Goal: Find specific page/section: Find specific page/section

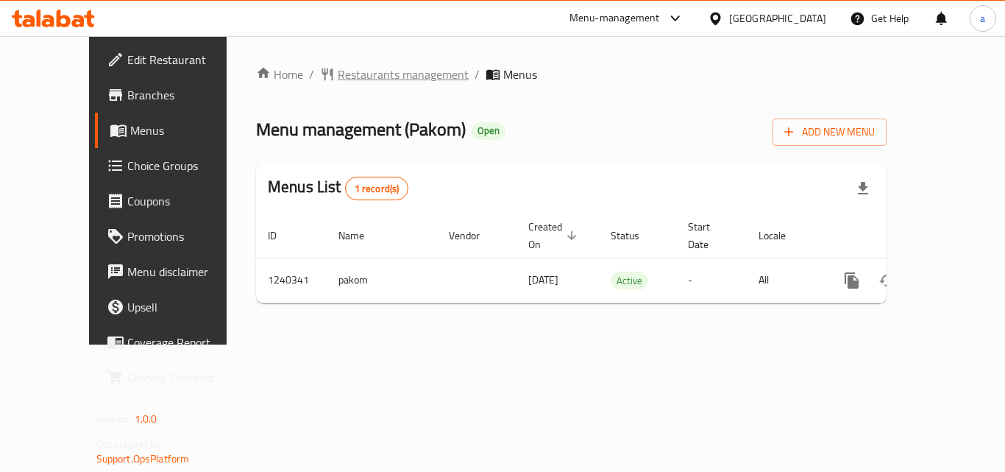
click at [338, 77] on span "Restaurants management" at bounding box center [403, 74] width 131 height 18
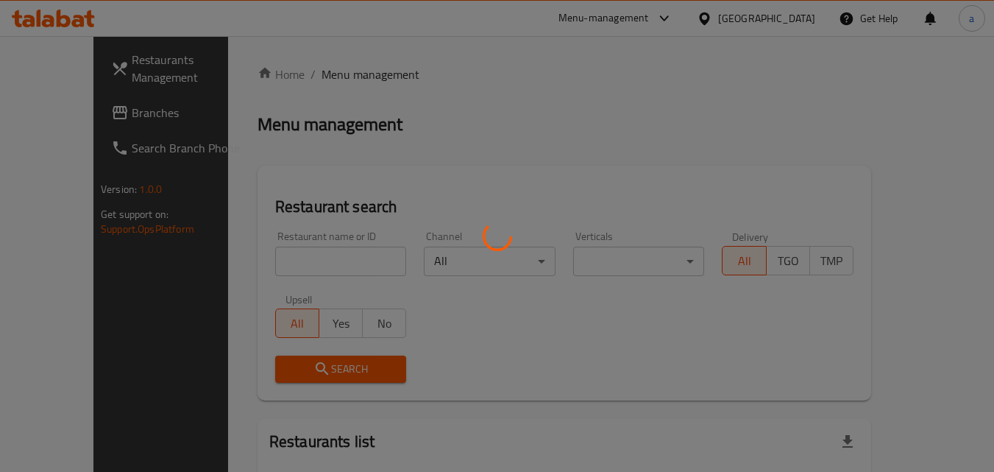
click at [776, 22] on div at bounding box center [497, 236] width 994 height 472
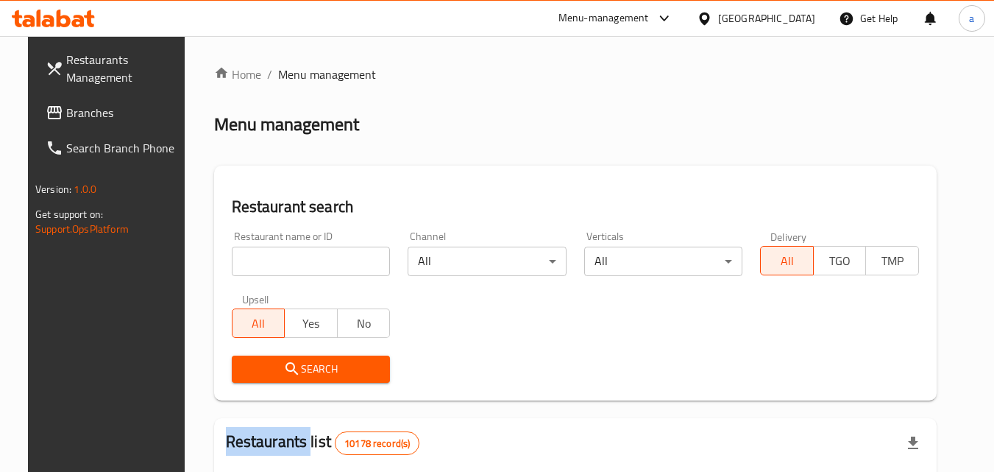
click at [709, 22] on icon at bounding box center [704, 18] width 10 height 13
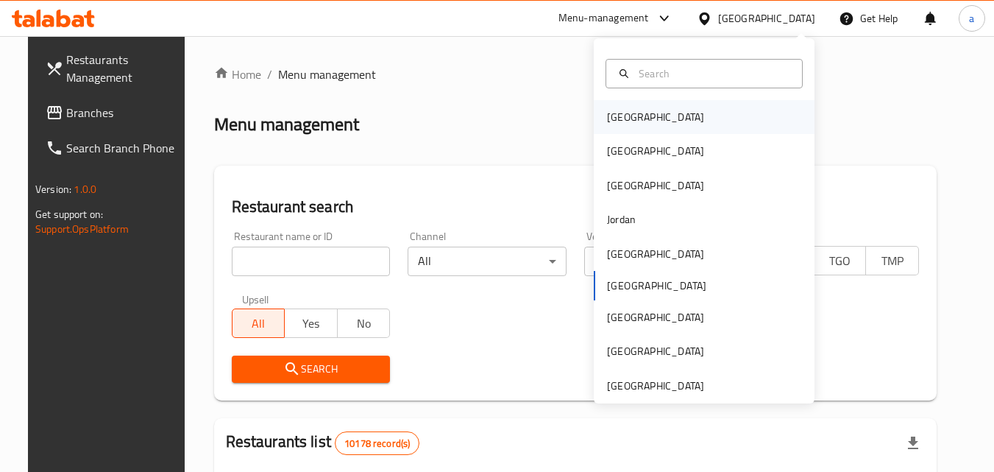
click at [647, 121] on div "[GEOGRAPHIC_DATA]" at bounding box center [704, 117] width 221 height 34
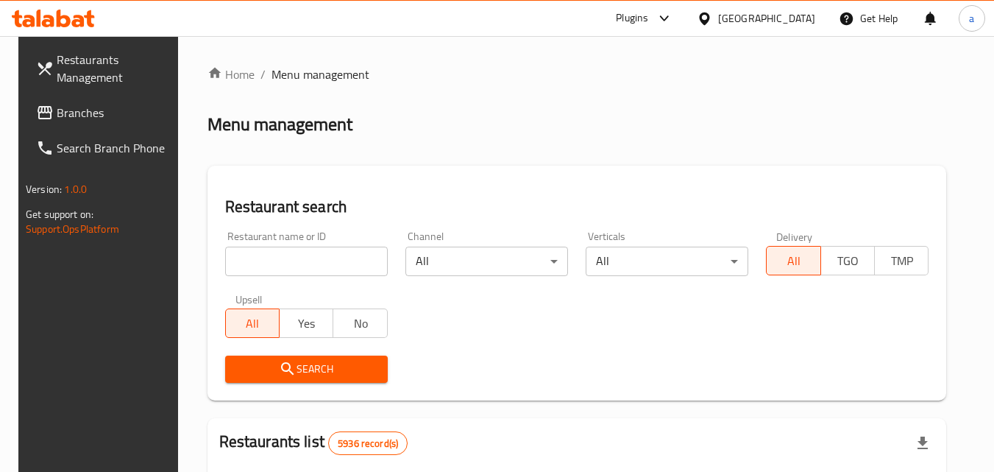
click at [85, 118] on span "Branches" at bounding box center [115, 113] width 116 height 18
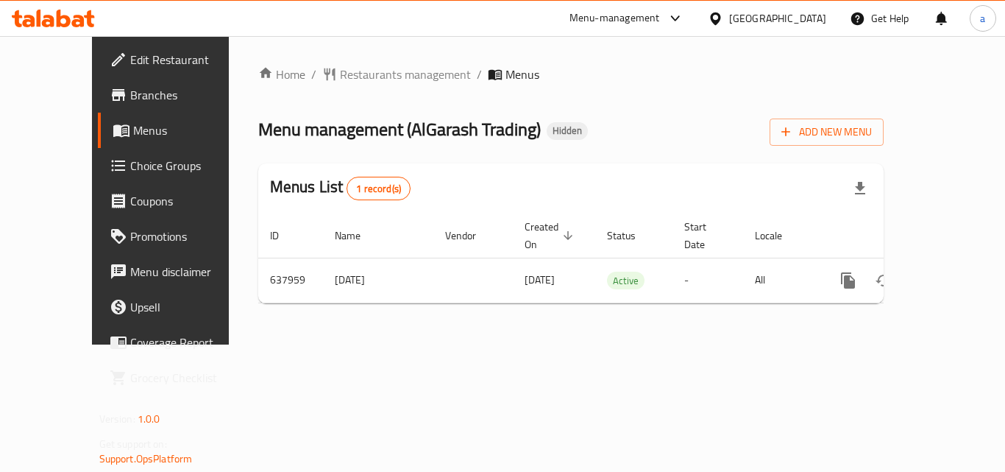
click at [656, 28] on div "Menu-management" at bounding box center [627, 18] width 138 height 35
click at [661, 35] on div "Menu-management" at bounding box center [627, 18] width 138 height 35
click at [660, 19] on div "Menu-management" at bounding box center [615, 19] width 91 height 18
click at [658, 113] on div "Restaurant-Management" at bounding box center [596, 128] width 139 height 34
